Goal: Browse casually: Explore the website without a specific task or goal

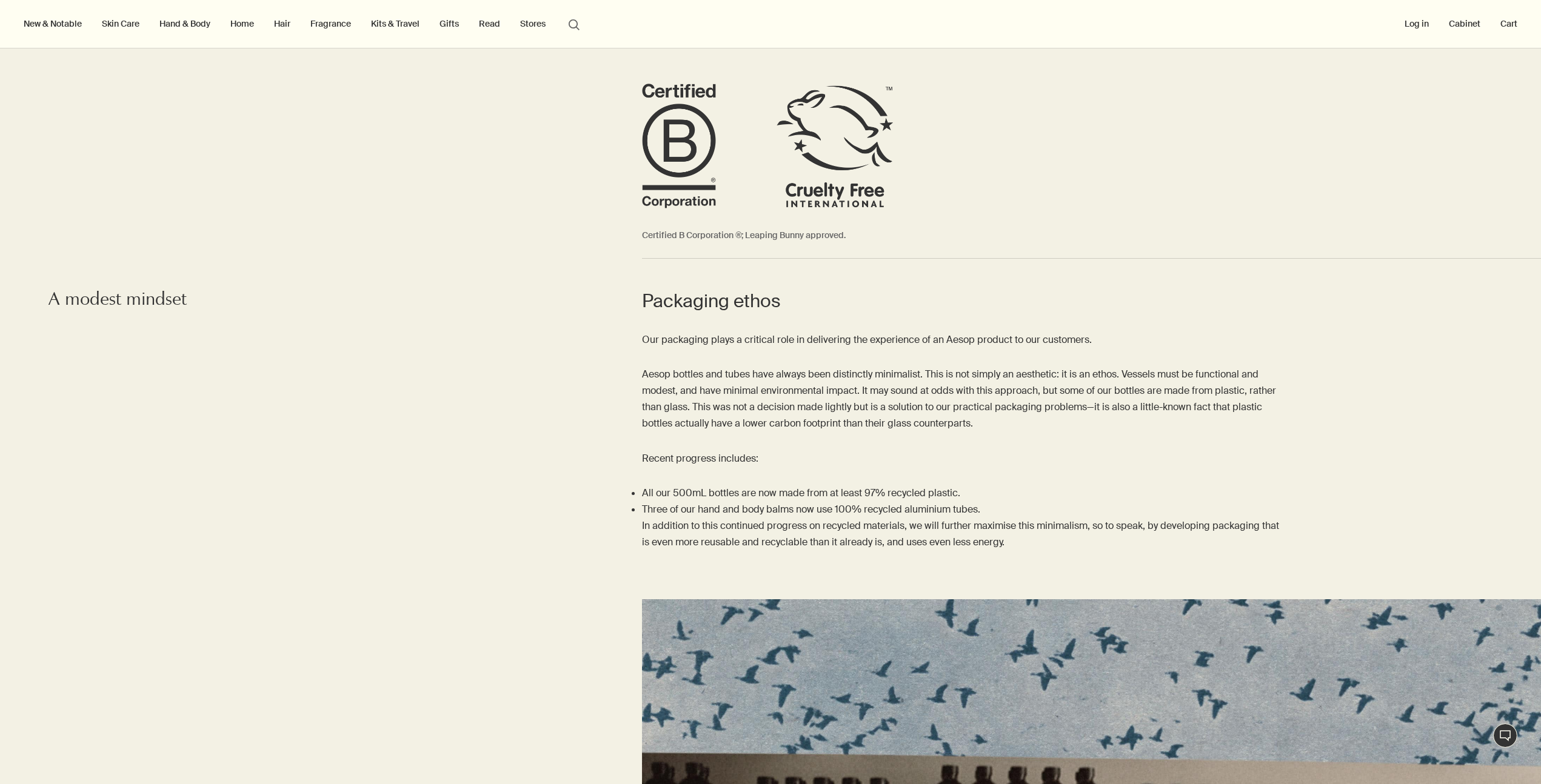
scroll to position [1619, 0]
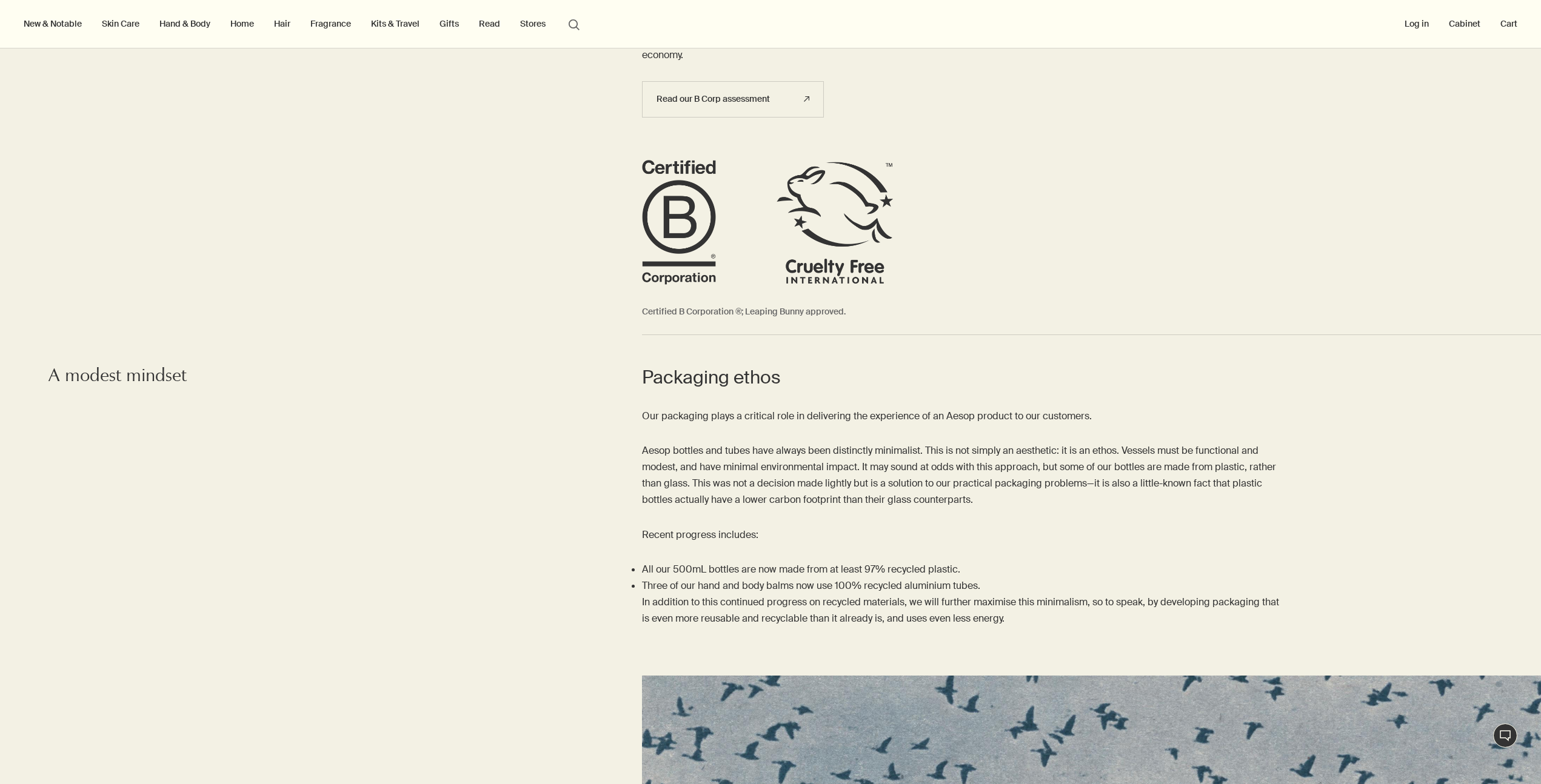
click at [647, 373] on h2 "Packaging ethos" at bounding box center [962, 377] width 642 height 25
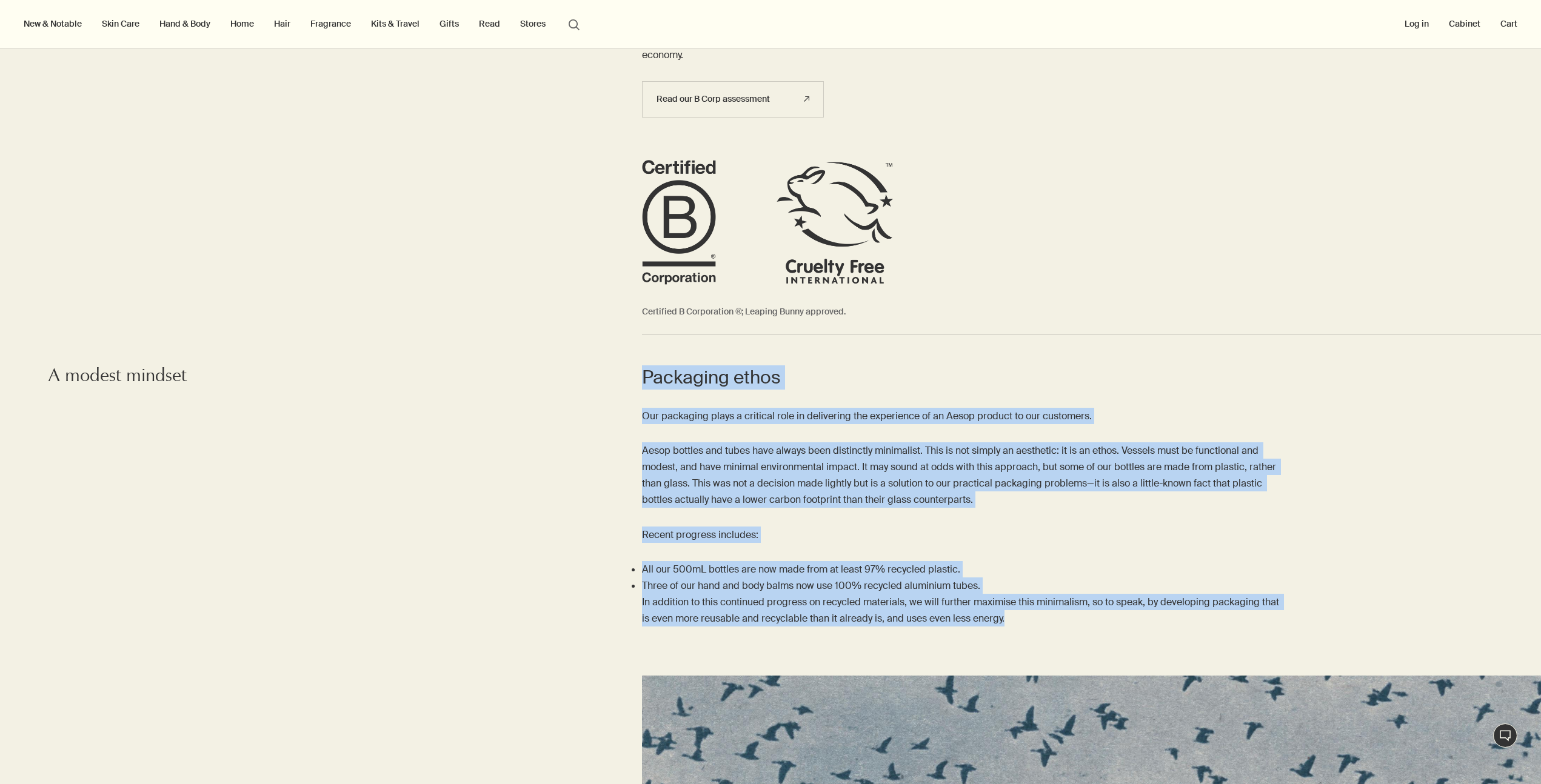
drag, startPoint x: 645, startPoint y: 374, endPoint x: 1065, endPoint y: 616, distance: 484.7
click at [1065, 616] on article "Packaging ethos Our packaging plays a critical role in delivering the experienc…" at bounding box center [962, 496] width 642 height 262
copy article "Packaging ethos Our packaging plays a critical role in delivering the experienc…"
click at [64, 25] on button "New & Notable" at bounding box center [53, 24] width 63 height 16
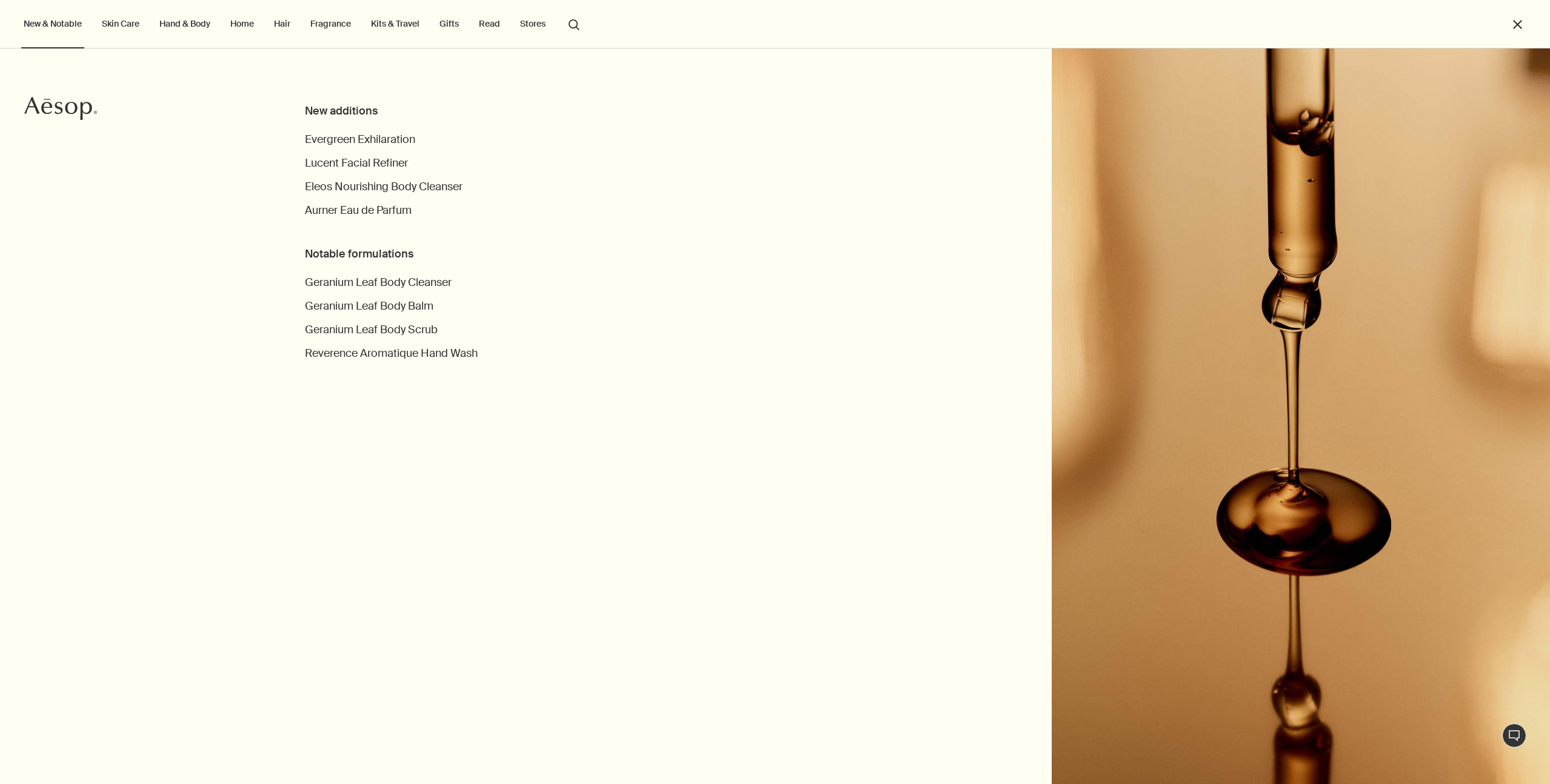
click at [128, 24] on link "Skin Care" at bounding box center [121, 24] width 43 height 16
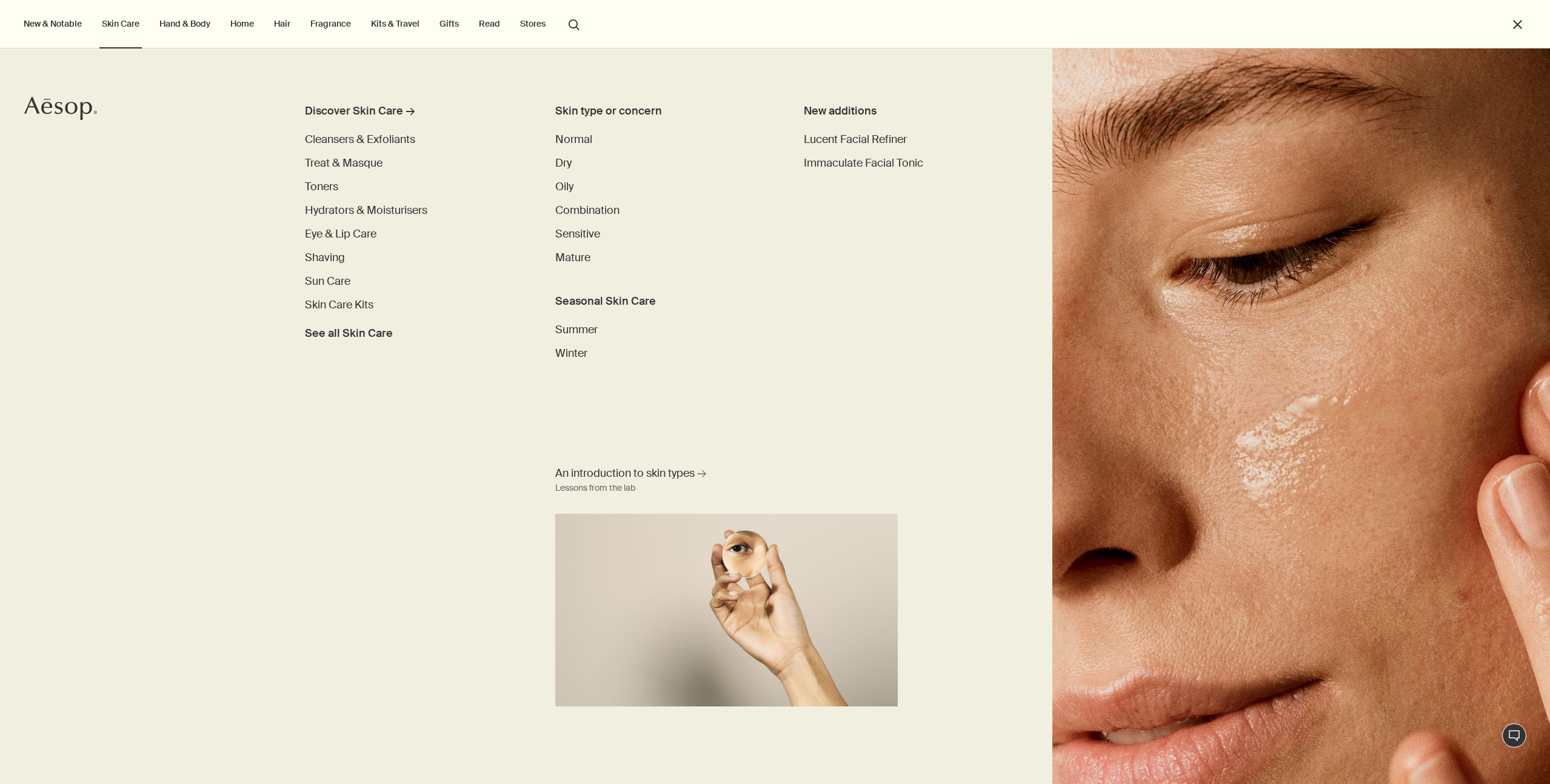
click at [376, 102] on div "Discover Skin Care rightArrow Cleansers & Exfoliants Treat & Masque Toners Hydr…" at bounding box center [775, 416] width 1550 height 736
click at [377, 105] on div "Discover Skin Care" at bounding box center [354, 111] width 98 height 17
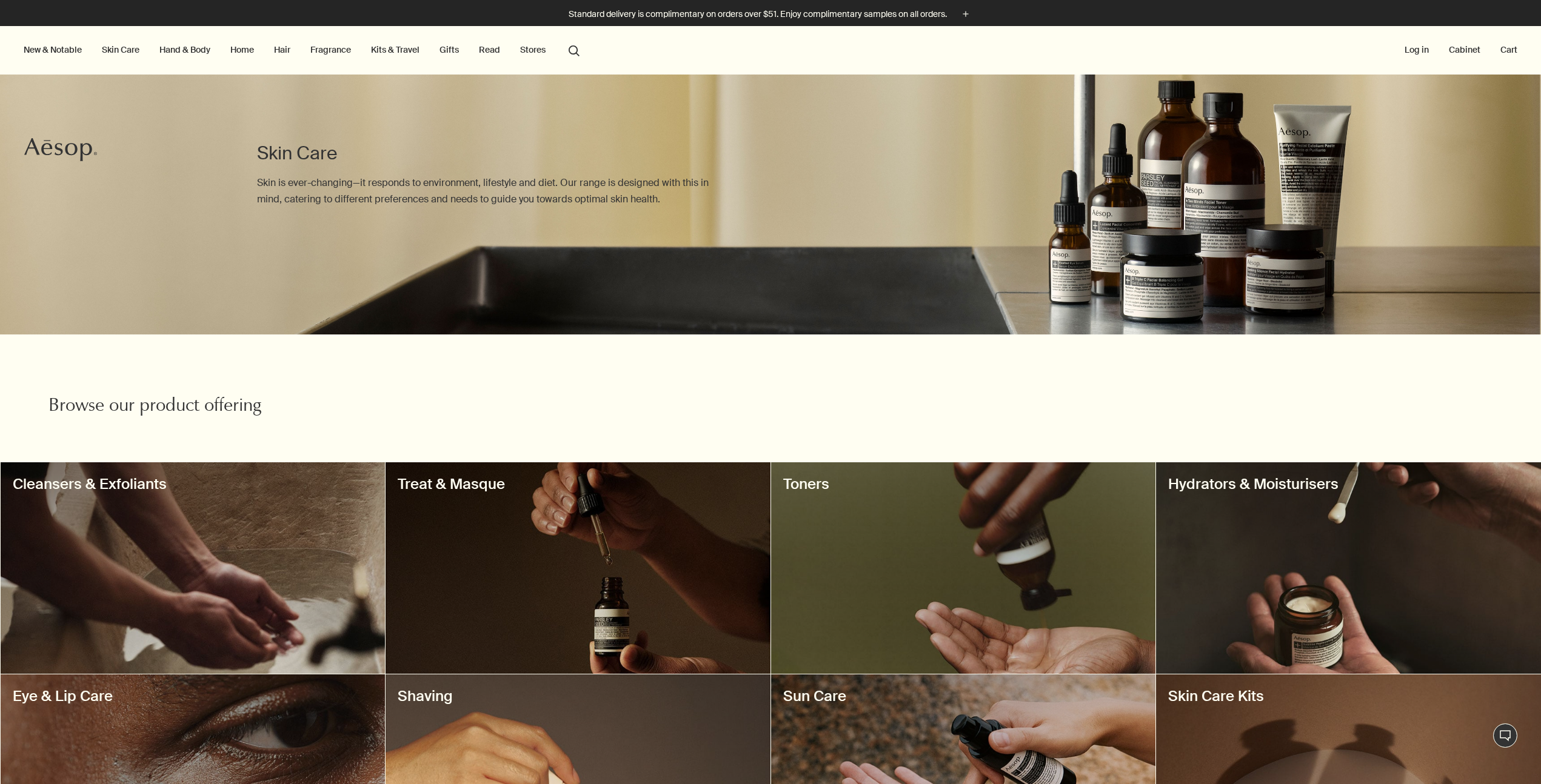
click at [388, 47] on link "Kits & Travel" at bounding box center [395, 50] width 53 height 16
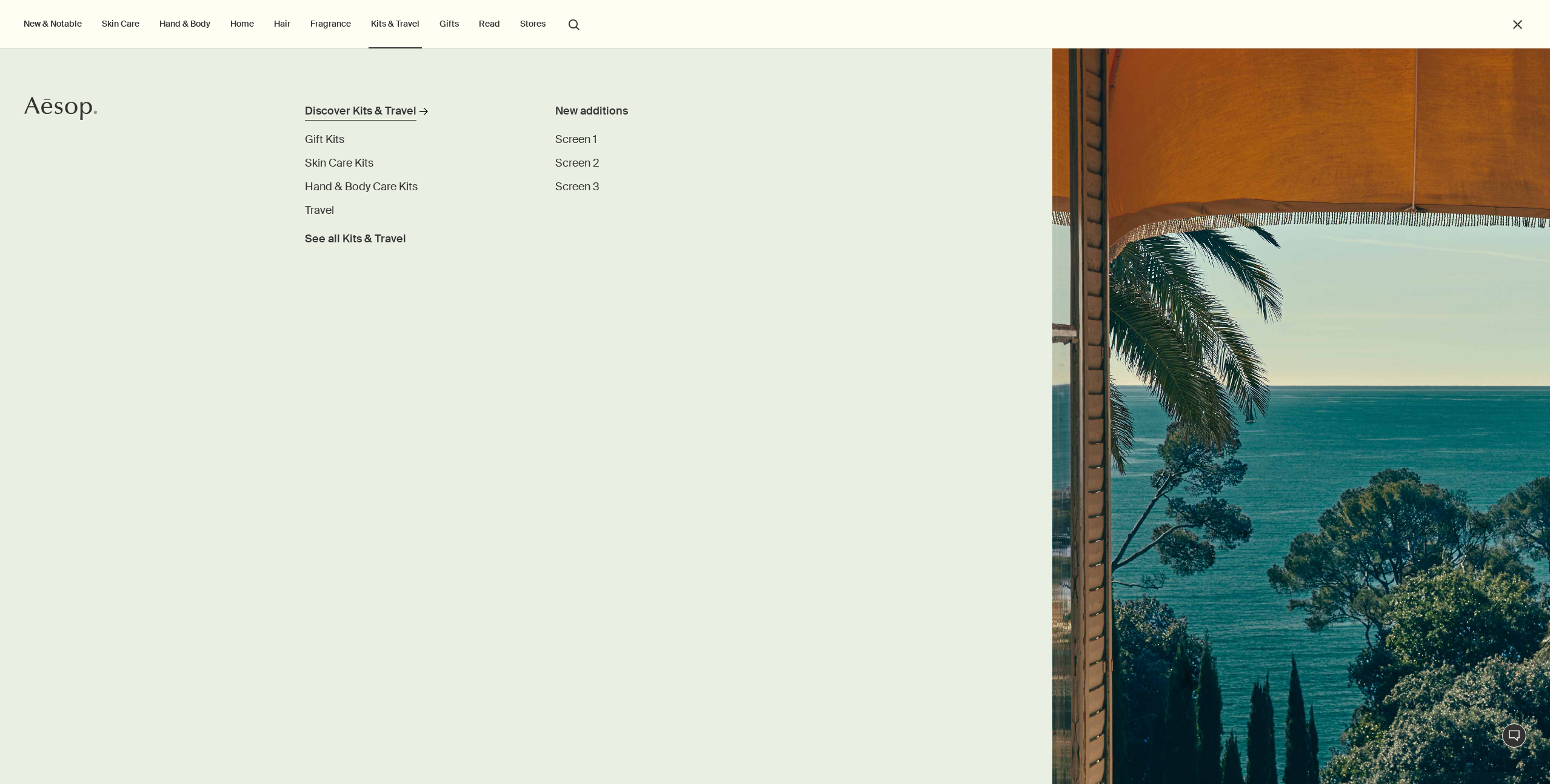
click at [374, 108] on div "Discover Kits & Travel" at bounding box center [360, 111] width 112 height 17
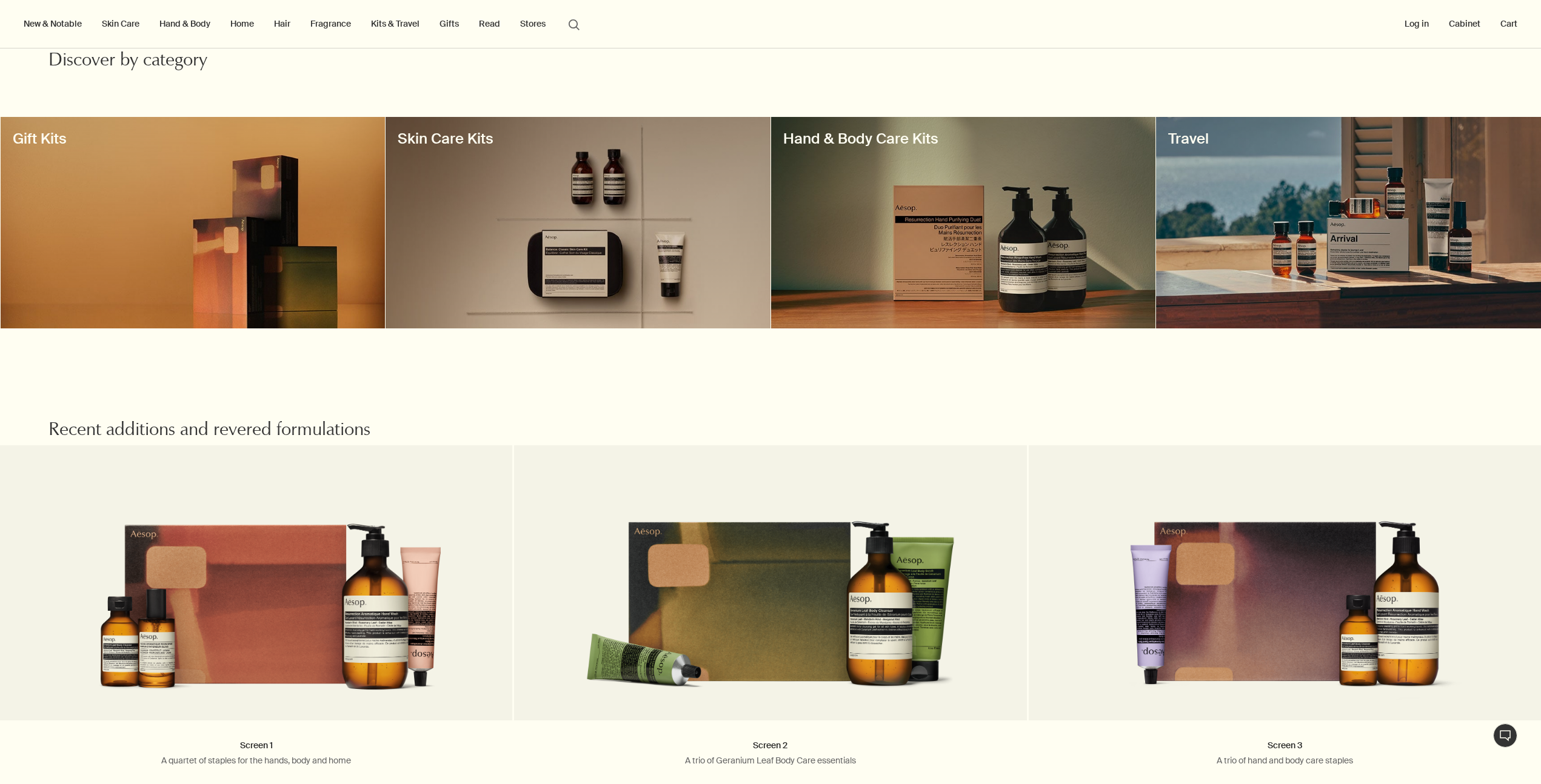
scroll to position [344, 0]
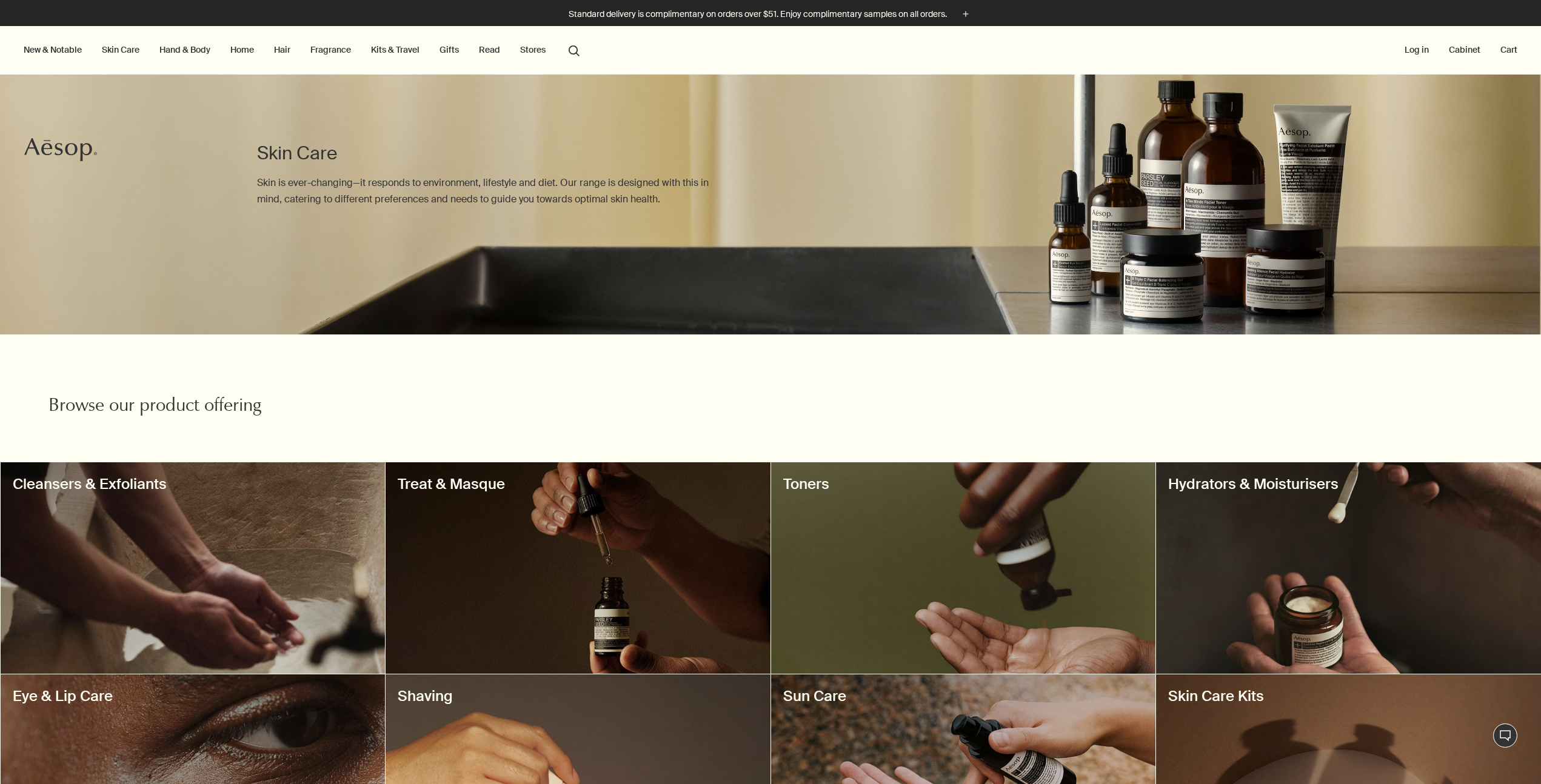
click at [1191, 692] on h3 "Skin Care Kits" at bounding box center [1349, 696] width 361 height 20
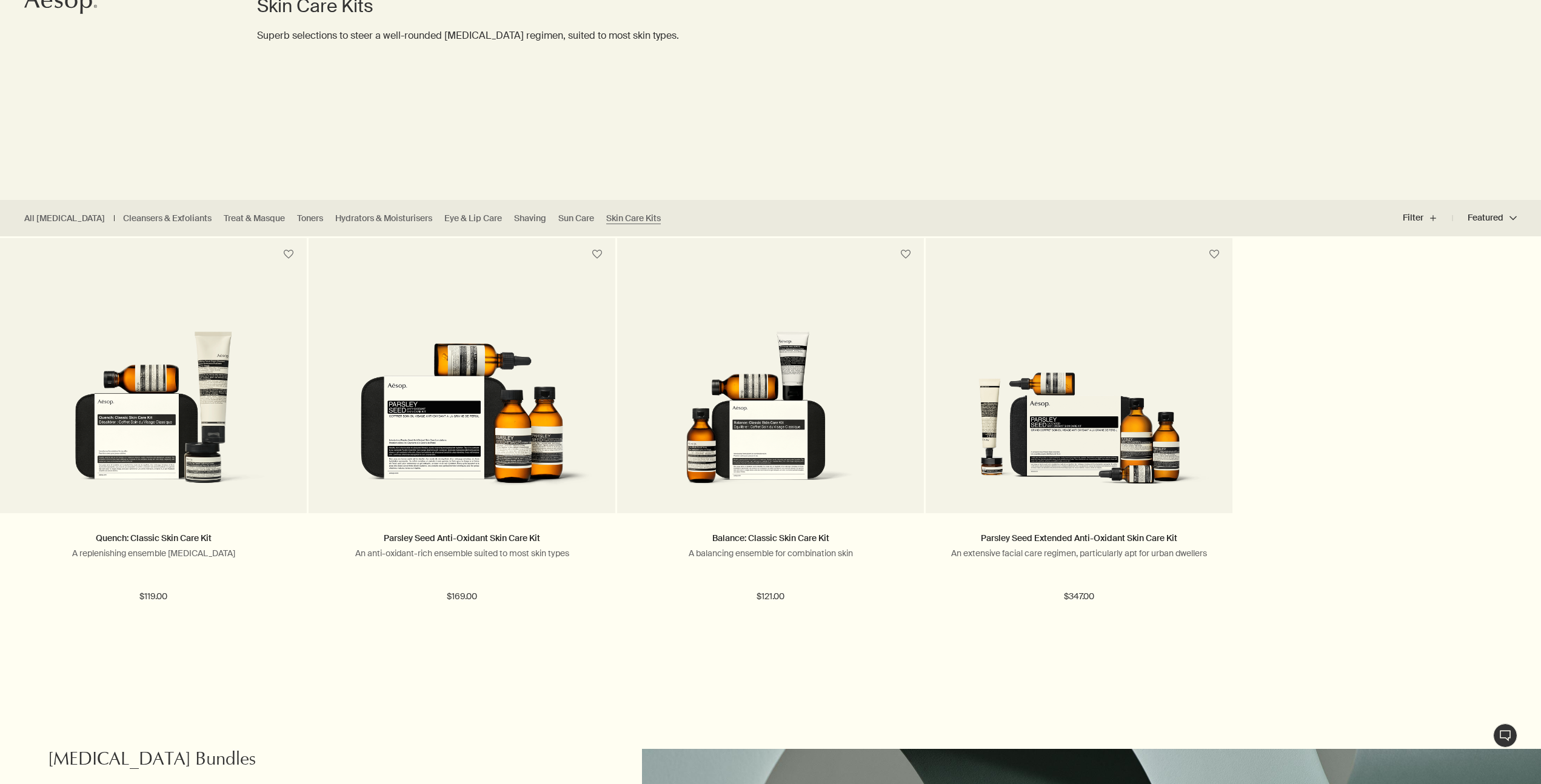
scroll to position [148, 0]
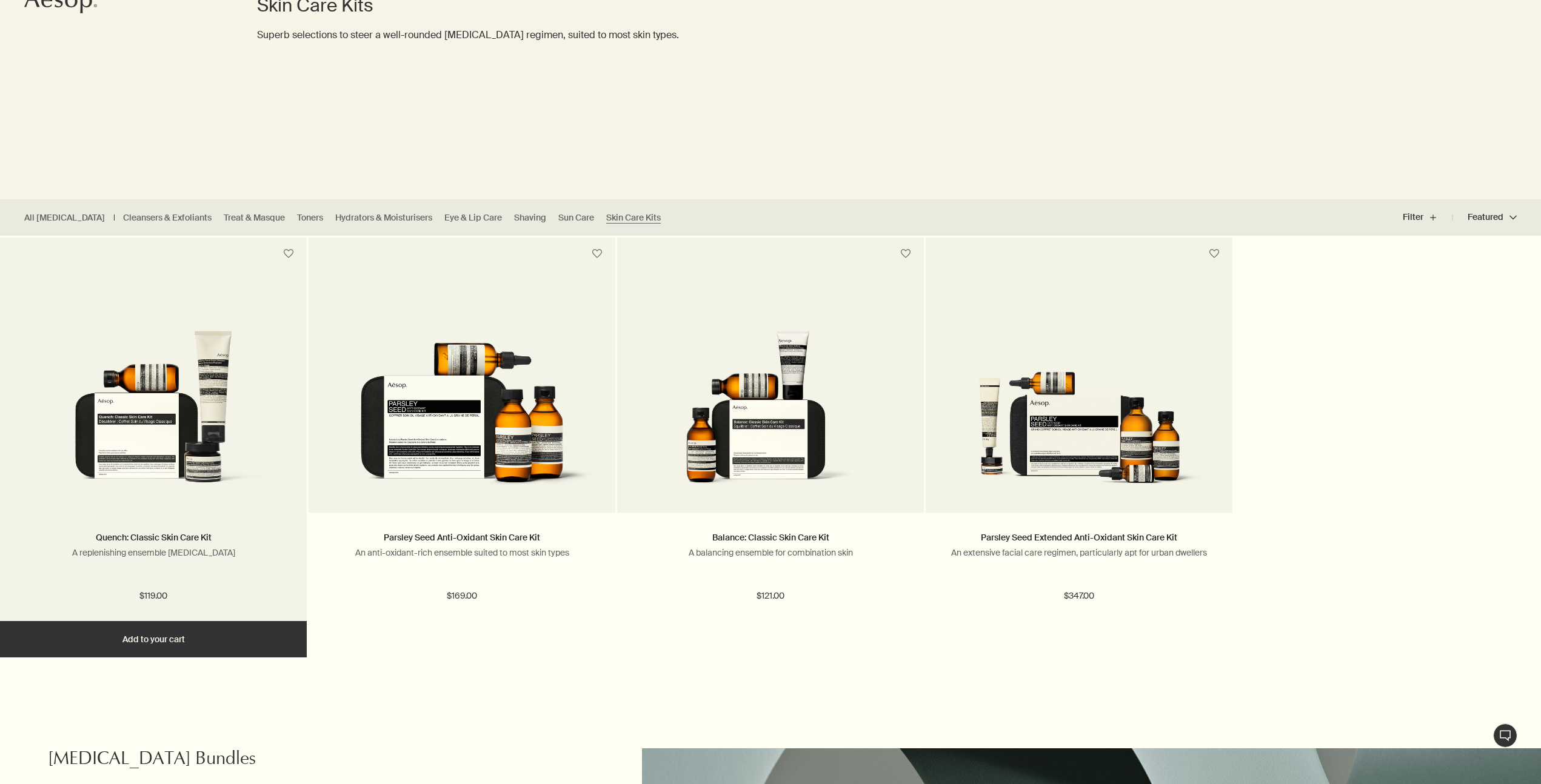
click at [188, 458] on img at bounding box center [154, 412] width 271 height 165
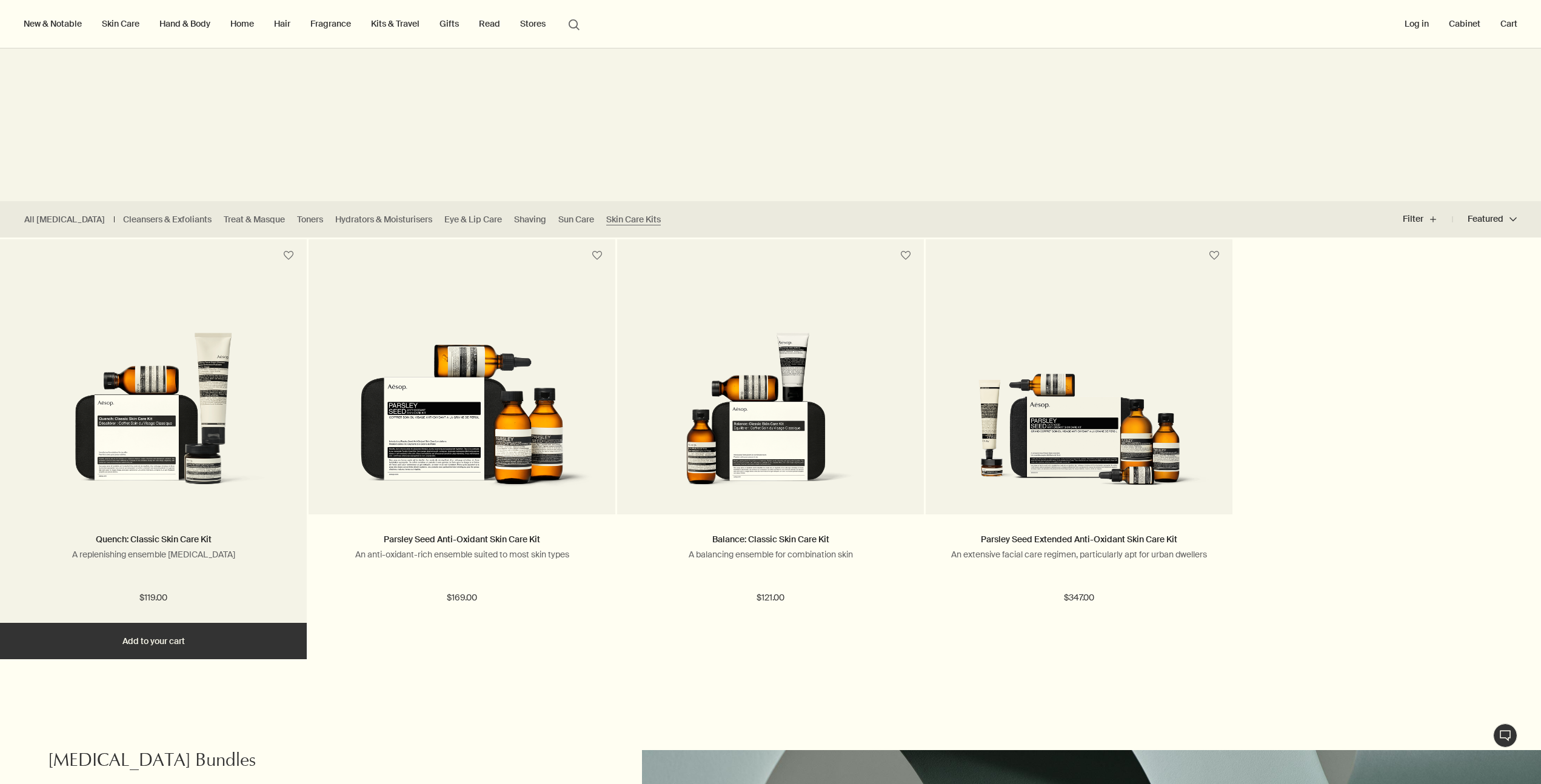
scroll to position [156, 0]
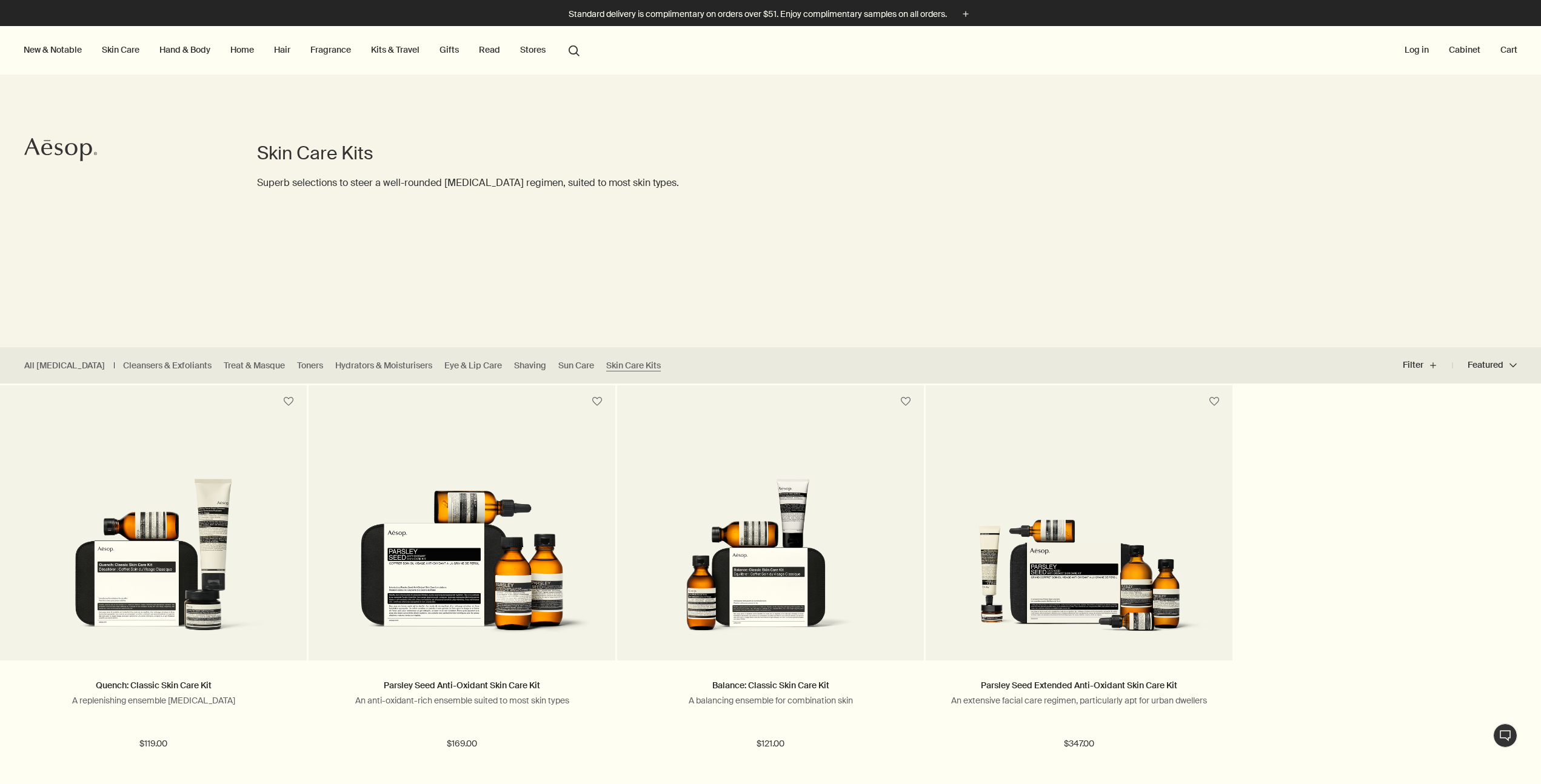
click at [231, 51] on link "Home" at bounding box center [242, 50] width 28 height 16
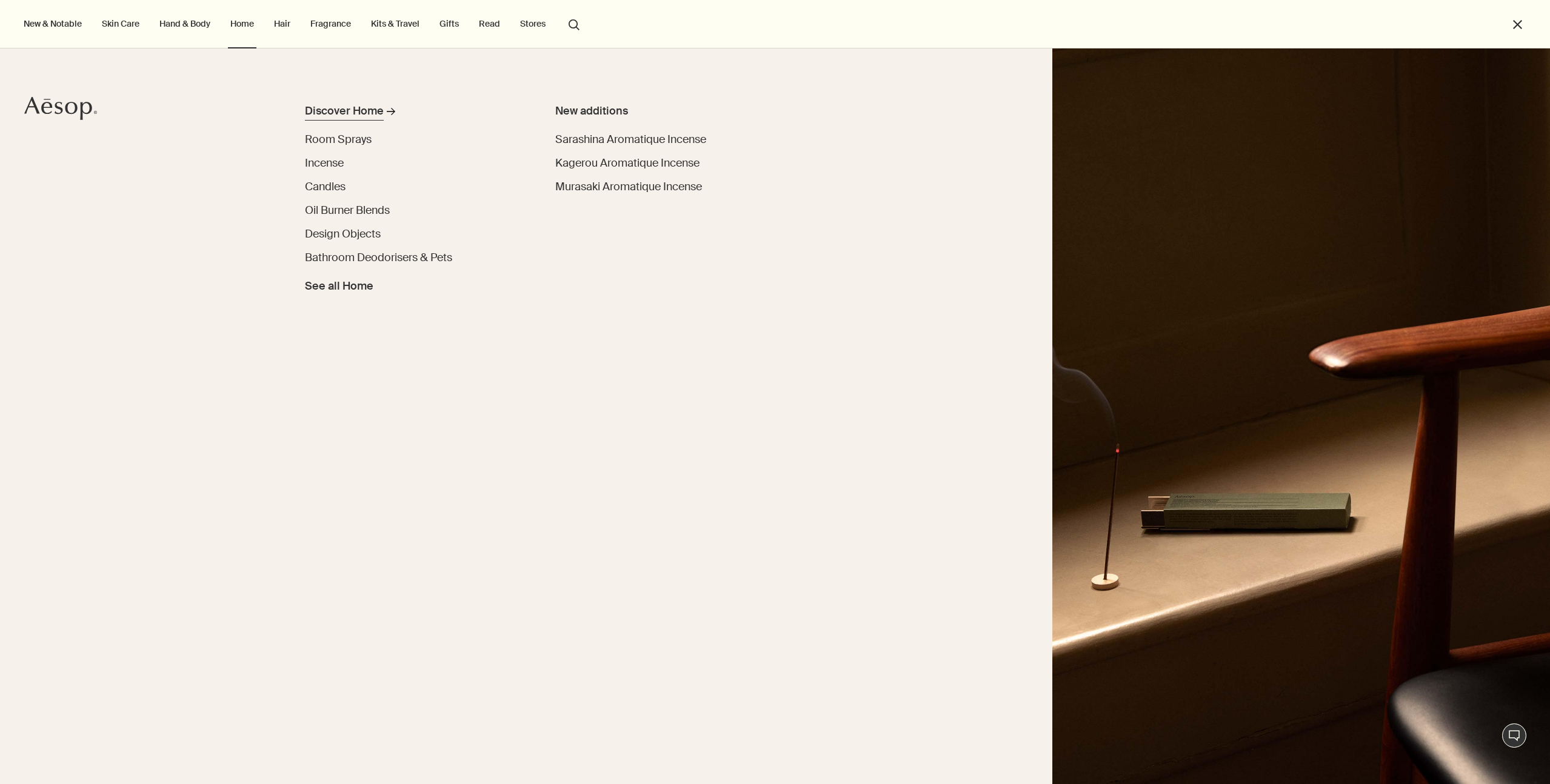
click at [364, 110] on div "Discover Home" at bounding box center [344, 111] width 79 height 17
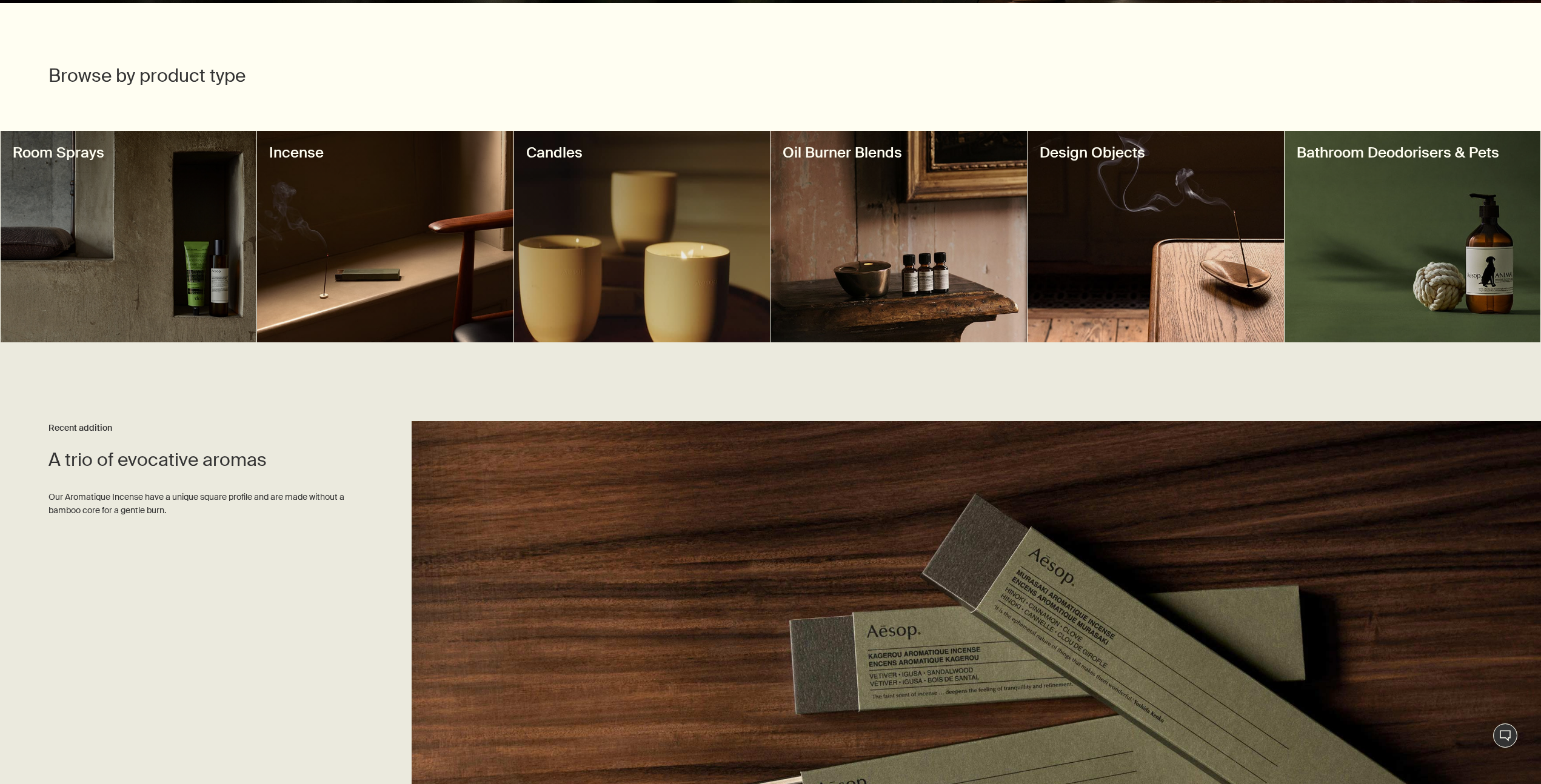
scroll to position [356, 0]
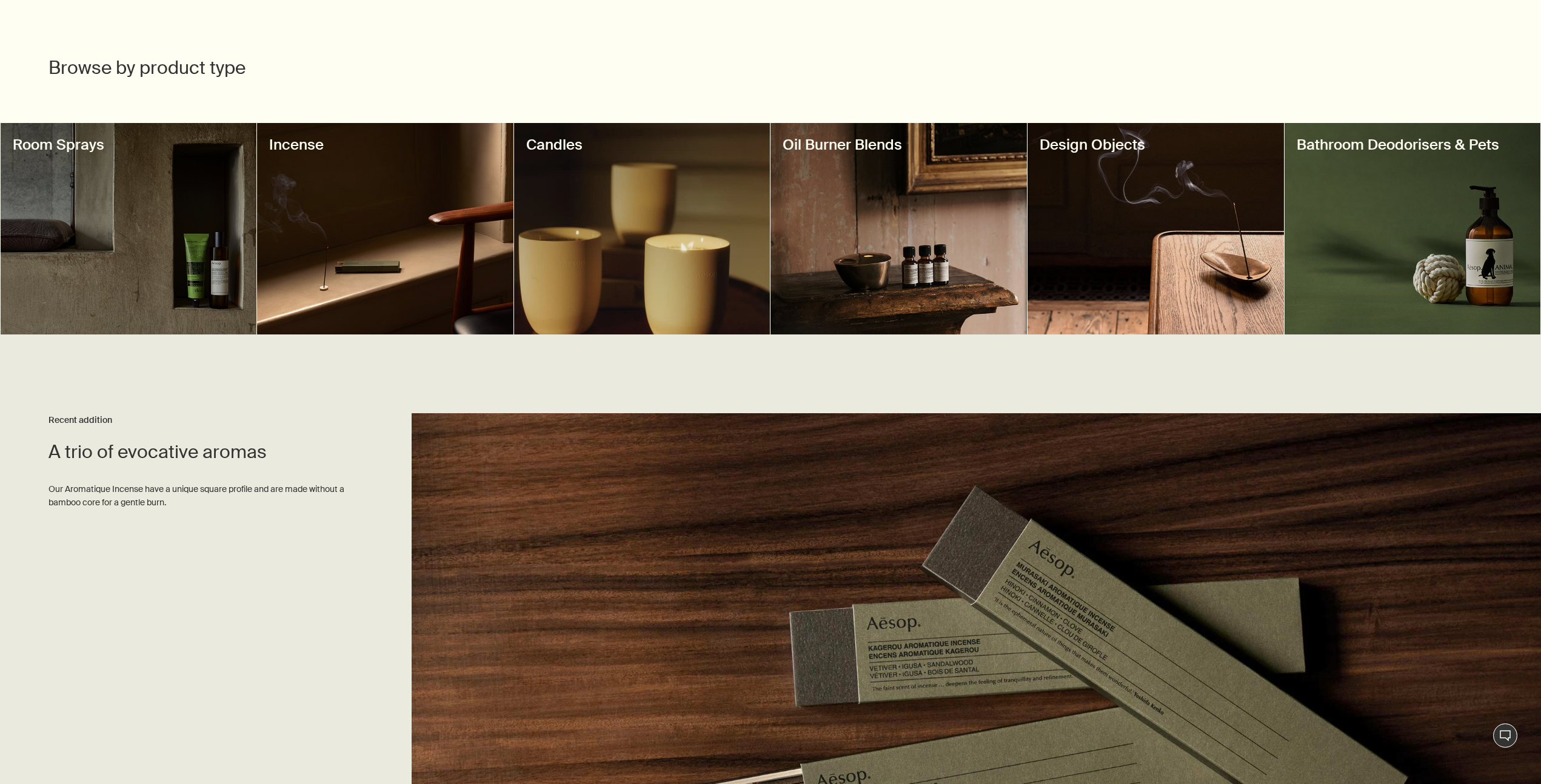
click at [1339, 273] on div at bounding box center [1413, 228] width 256 height 211
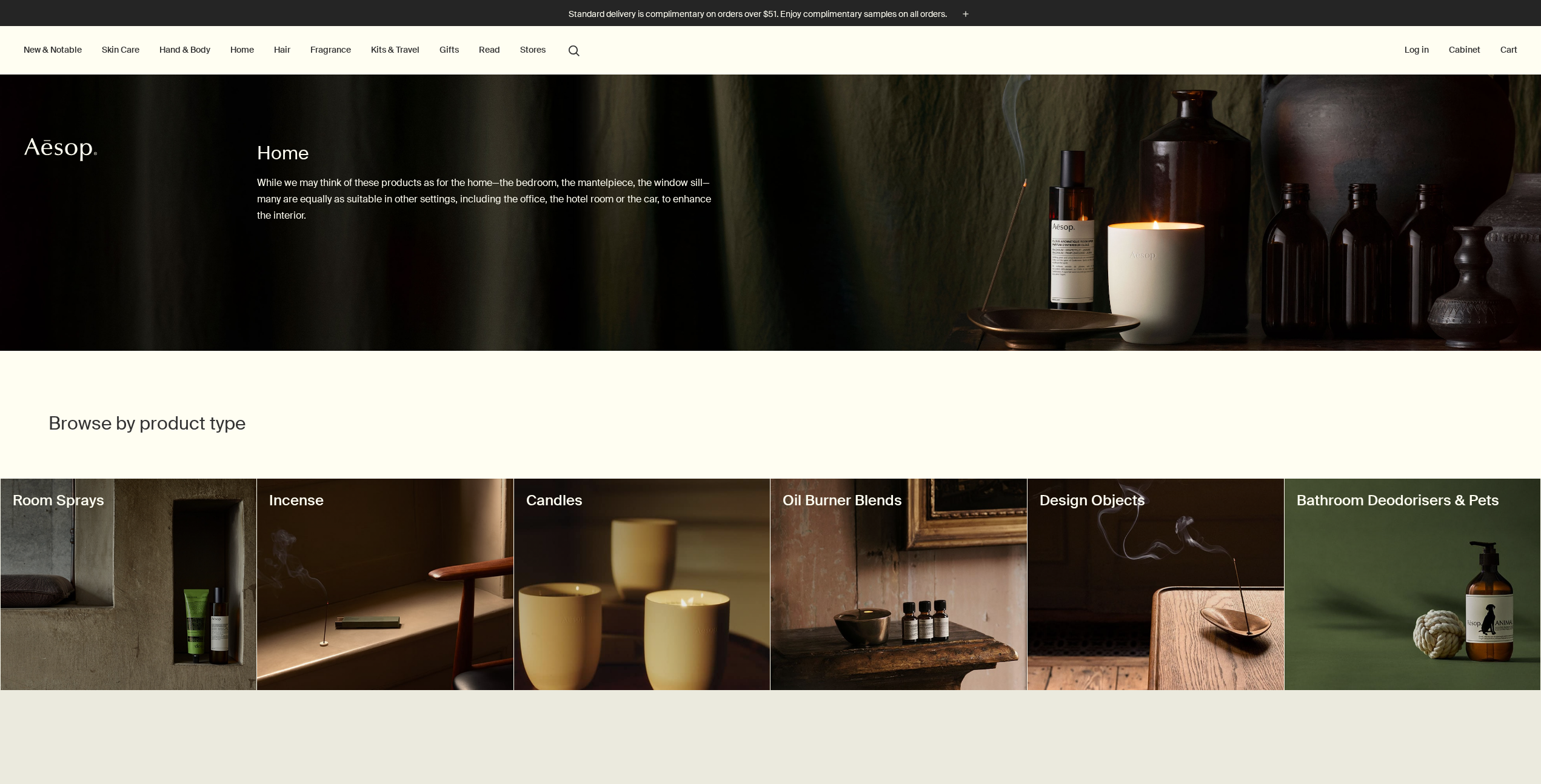
scroll to position [356, 0]
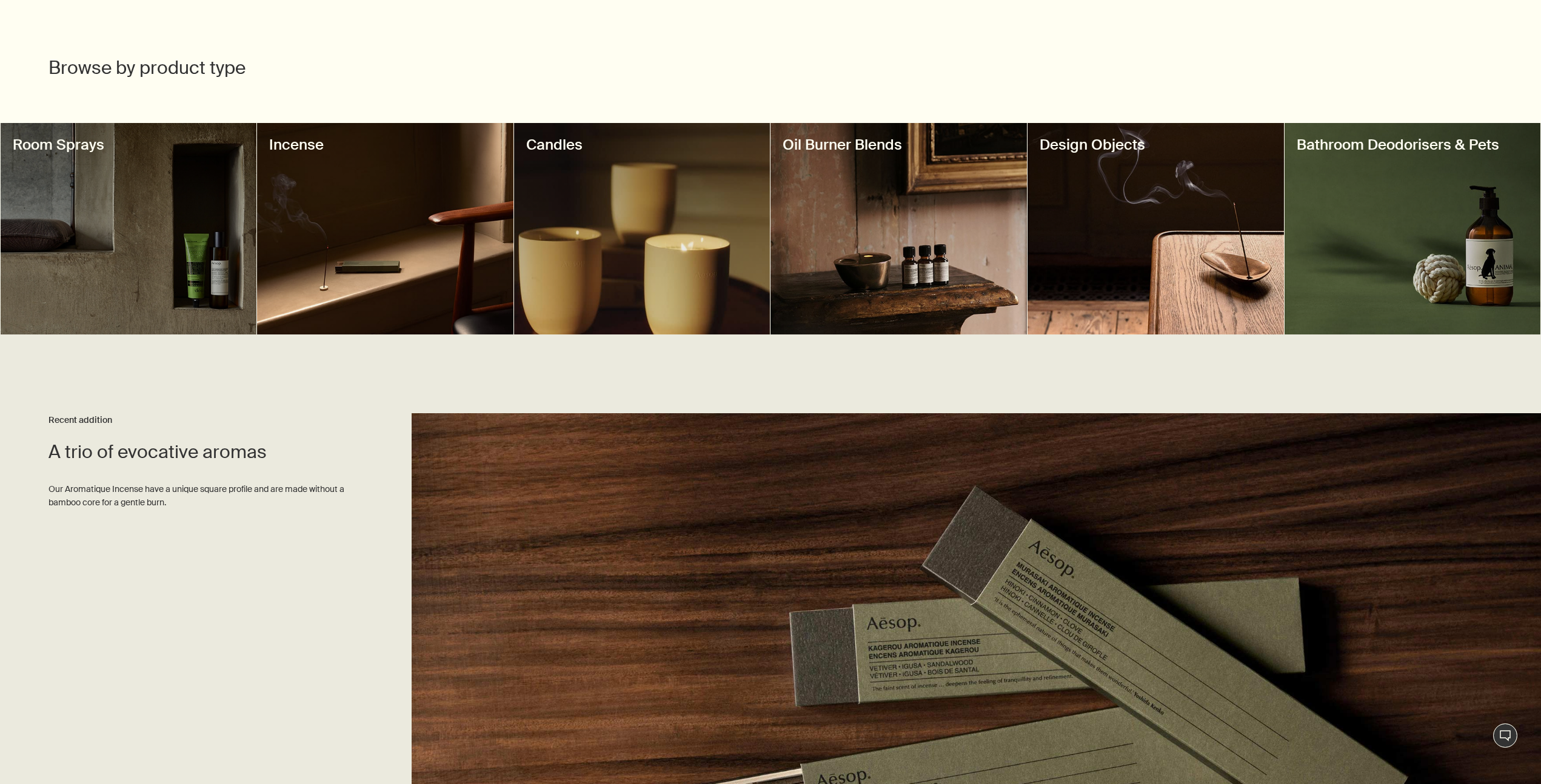
click at [860, 263] on div at bounding box center [898, 228] width 256 height 211
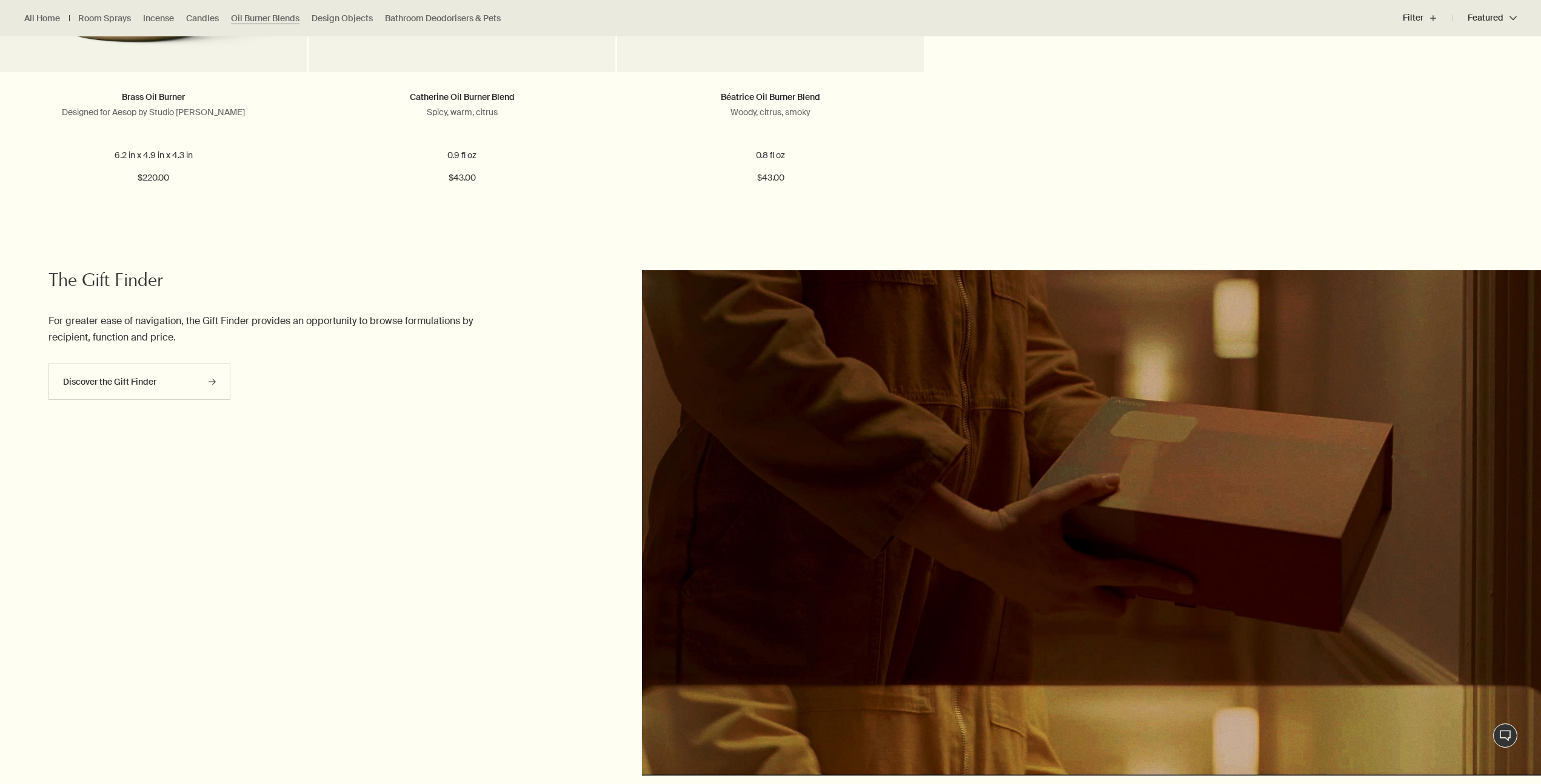
scroll to position [591, 0]
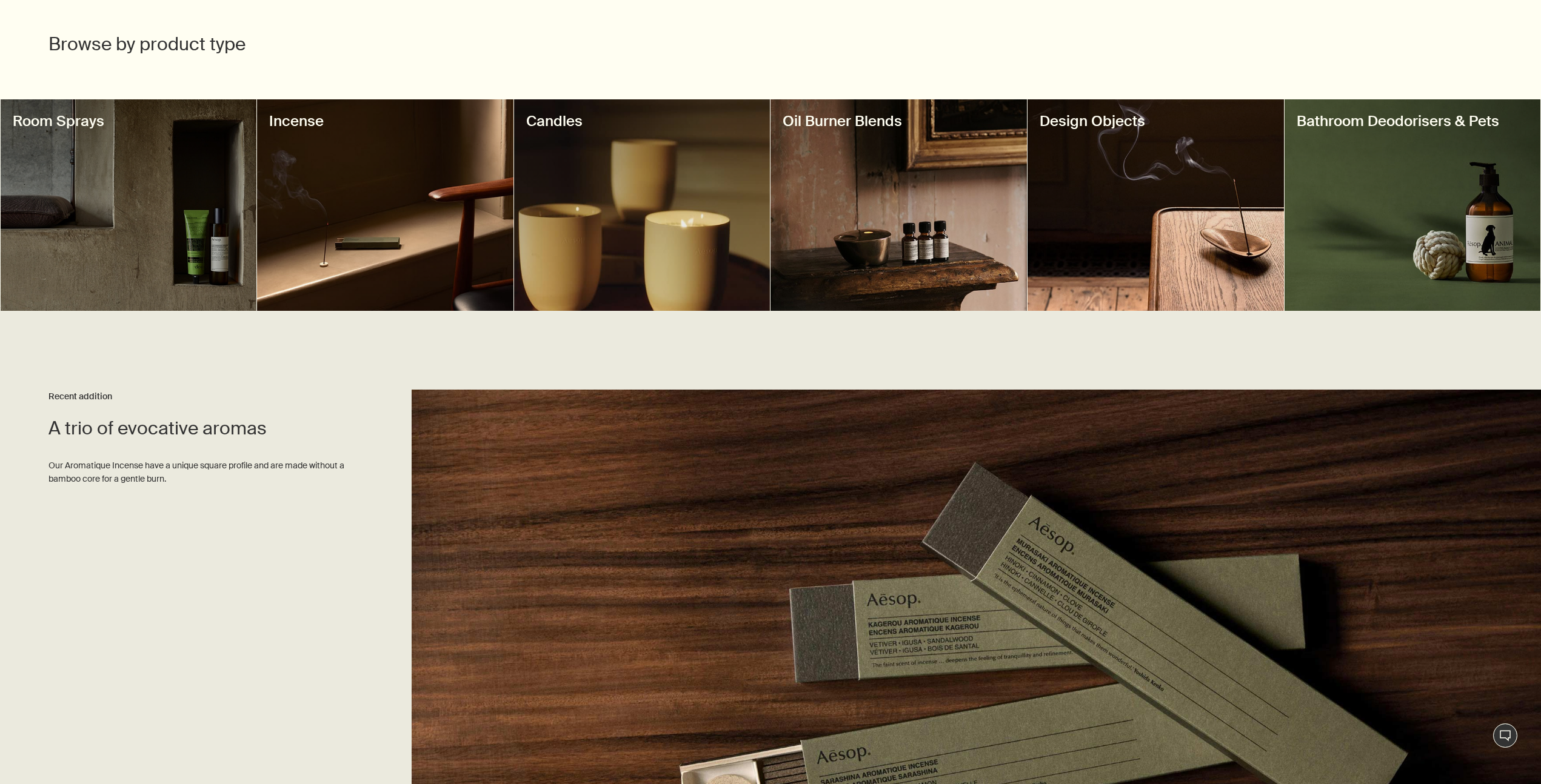
scroll to position [381, 0]
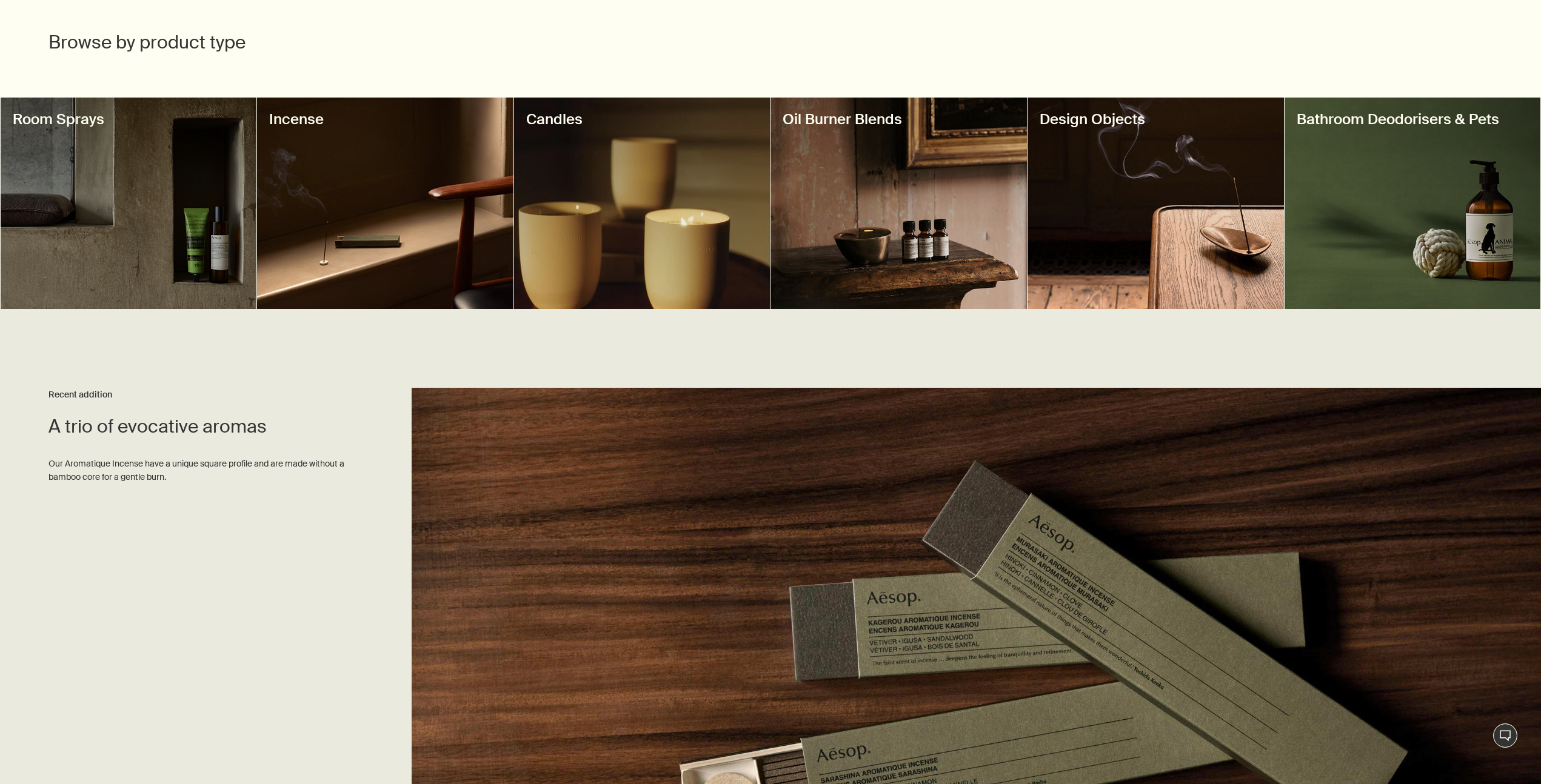
click at [1140, 254] on div at bounding box center [1156, 203] width 256 height 211
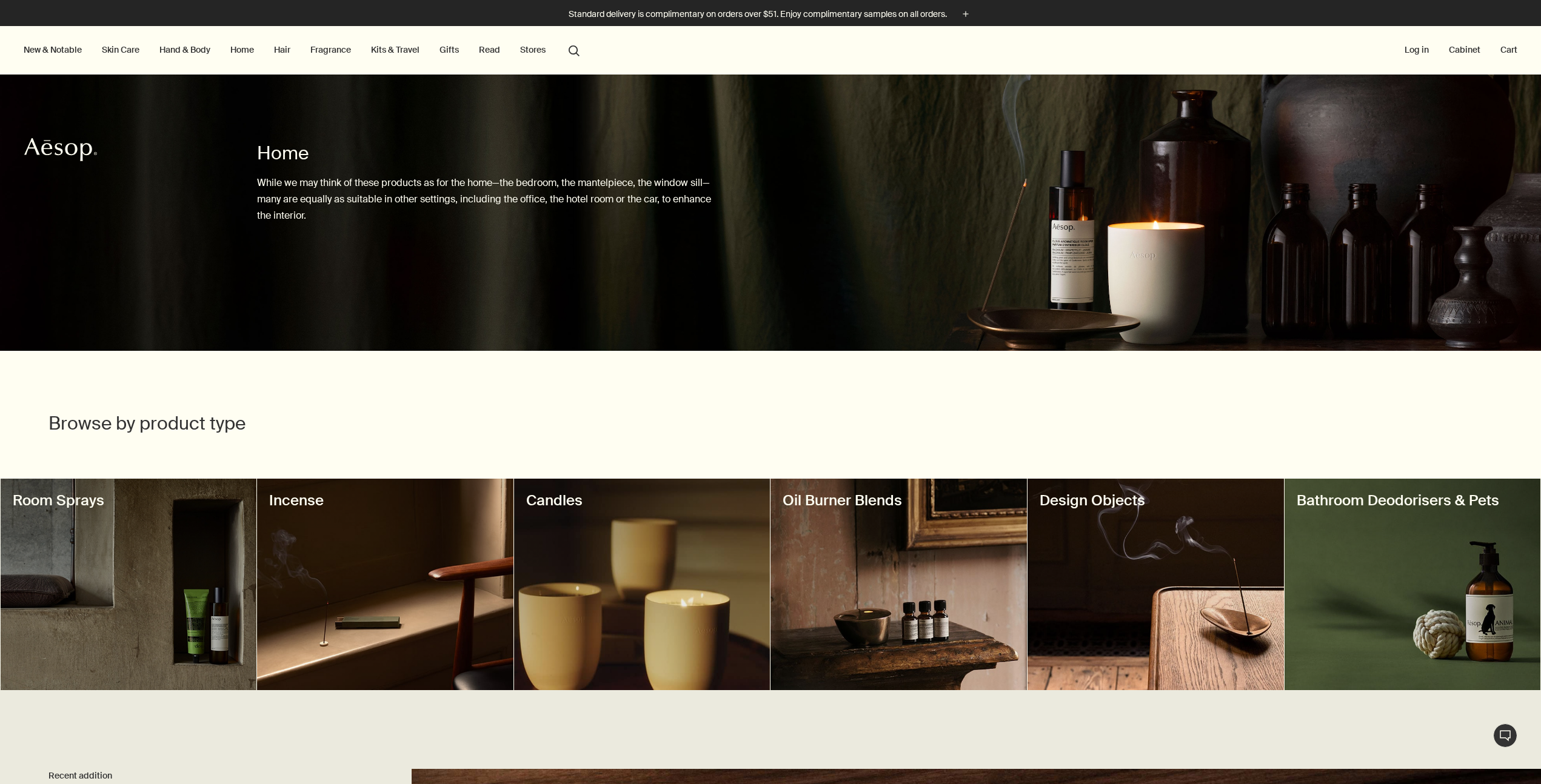
click at [459, 52] on link "Gifts" at bounding box center [449, 50] width 25 height 16
